Goal: Navigation & Orientation: Go to known website

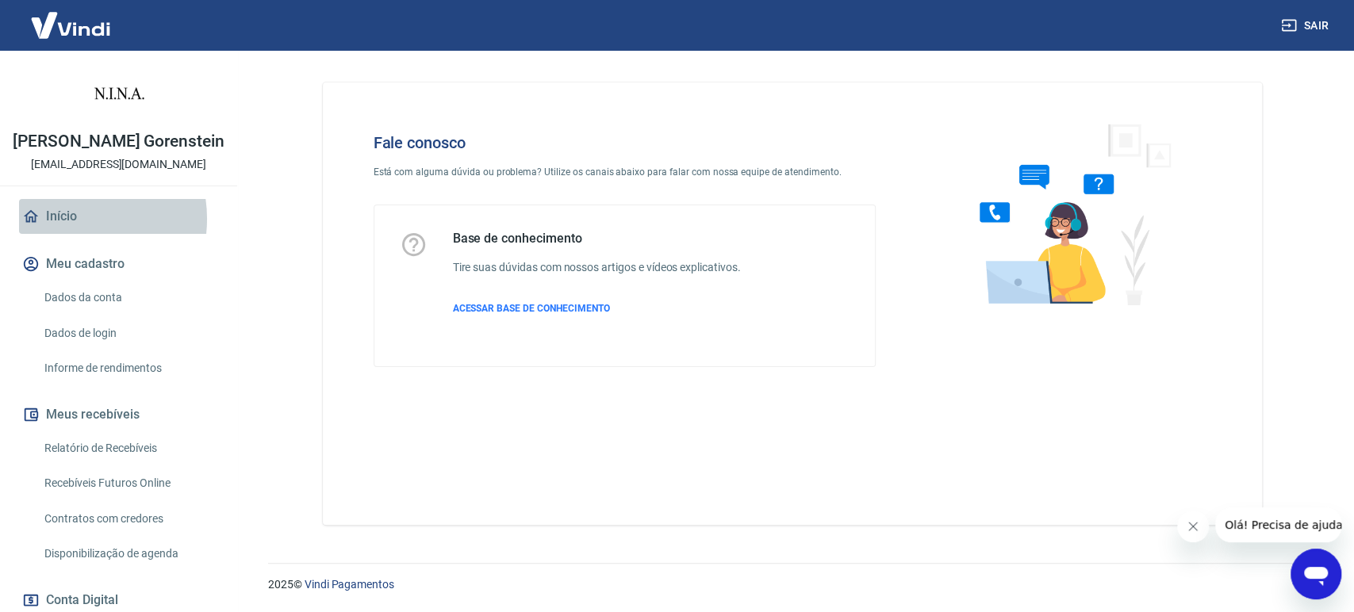
click at [67, 234] on link "Início" at bounding box center [118, 216] width 199 height 35
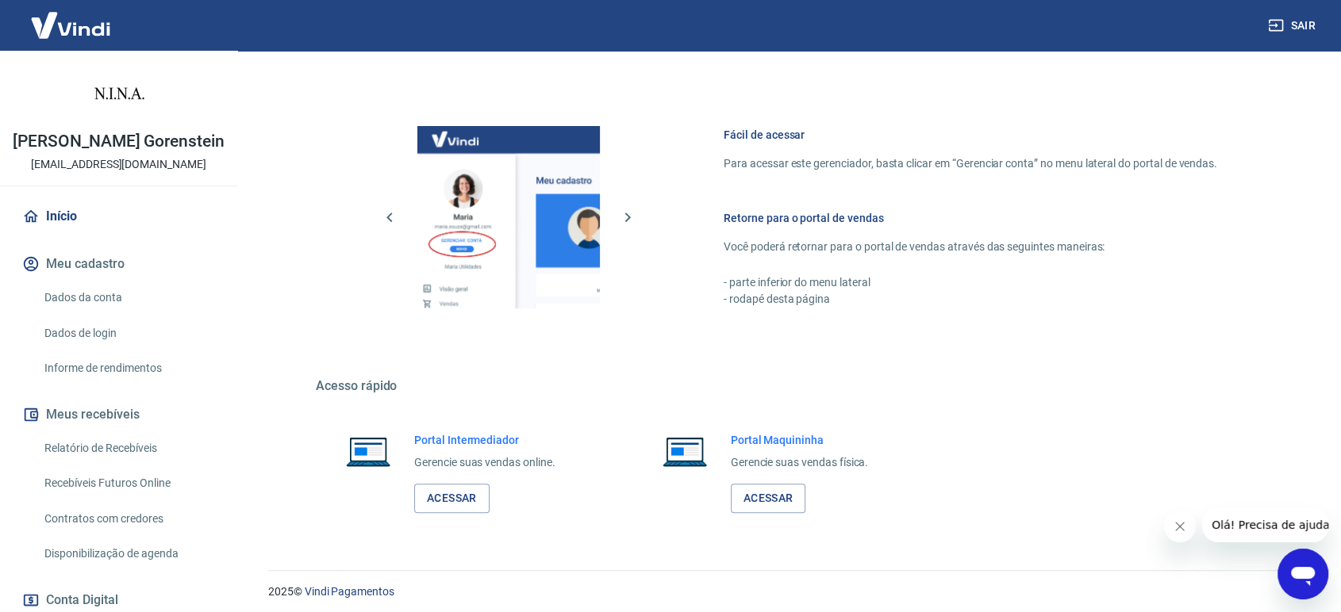
scroll to position [747, 0]
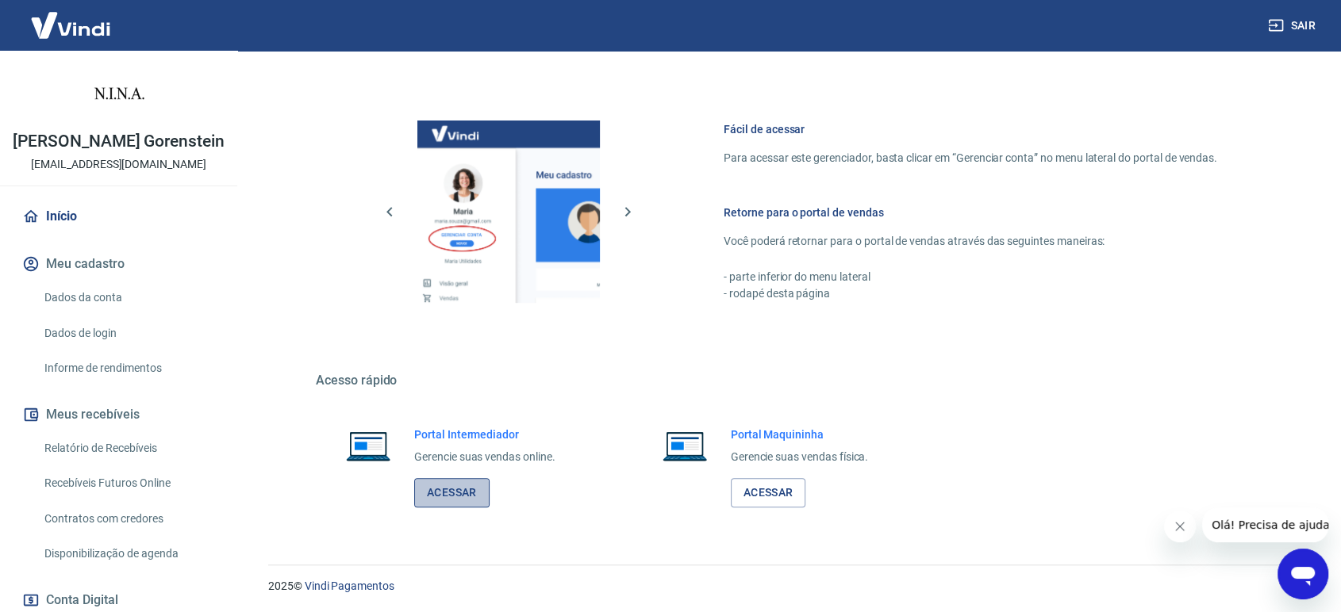
click at [469, 493] on link "Acessar" at bounding box center [451, 492] width 75 height 29
